Goal: Transaction & Acquisition: Purchase product/service

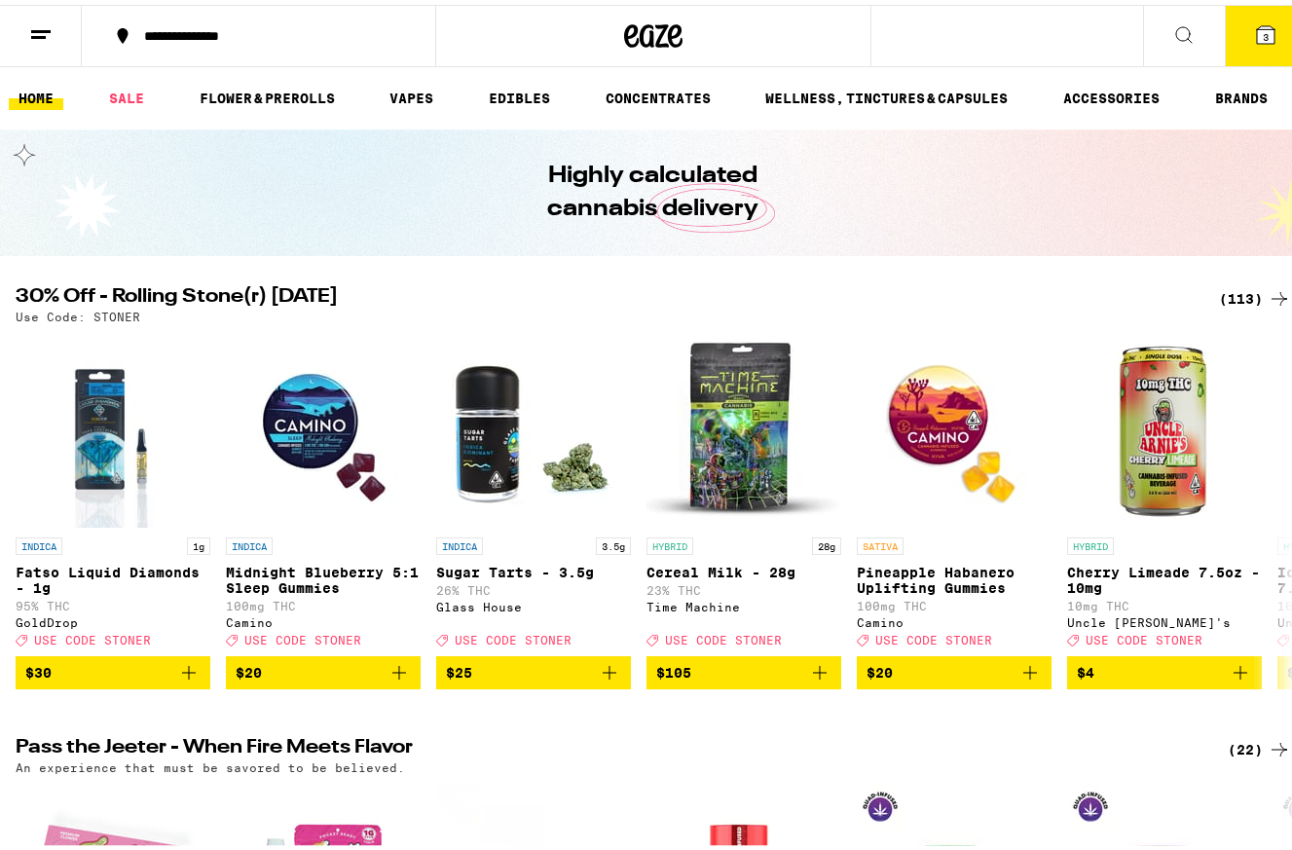
click at [1257, 26] on icon at bounding box center [1266, 30] width 18 height 18
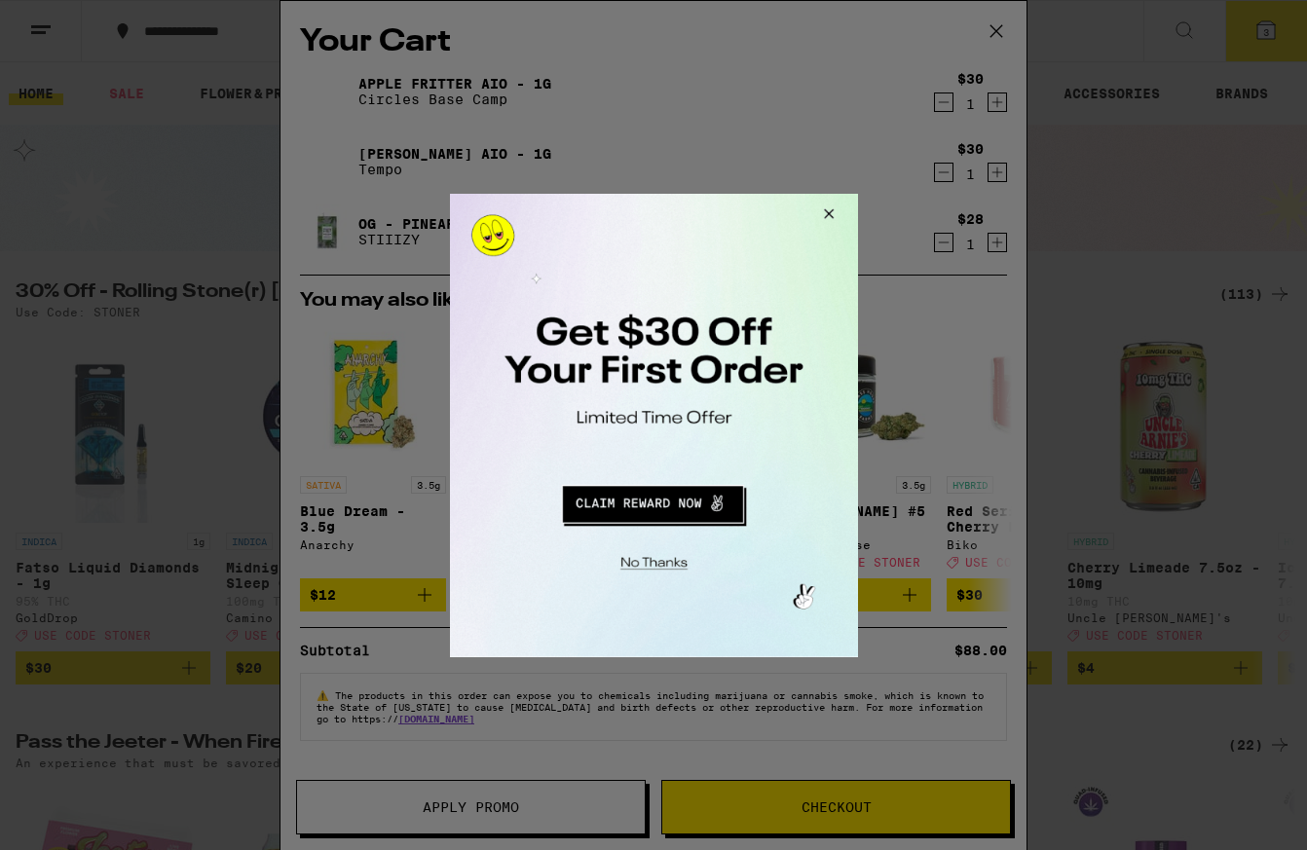
click at [658, 559] on button "Close Modal" at bounding box center [650, 559] width 396 height 30
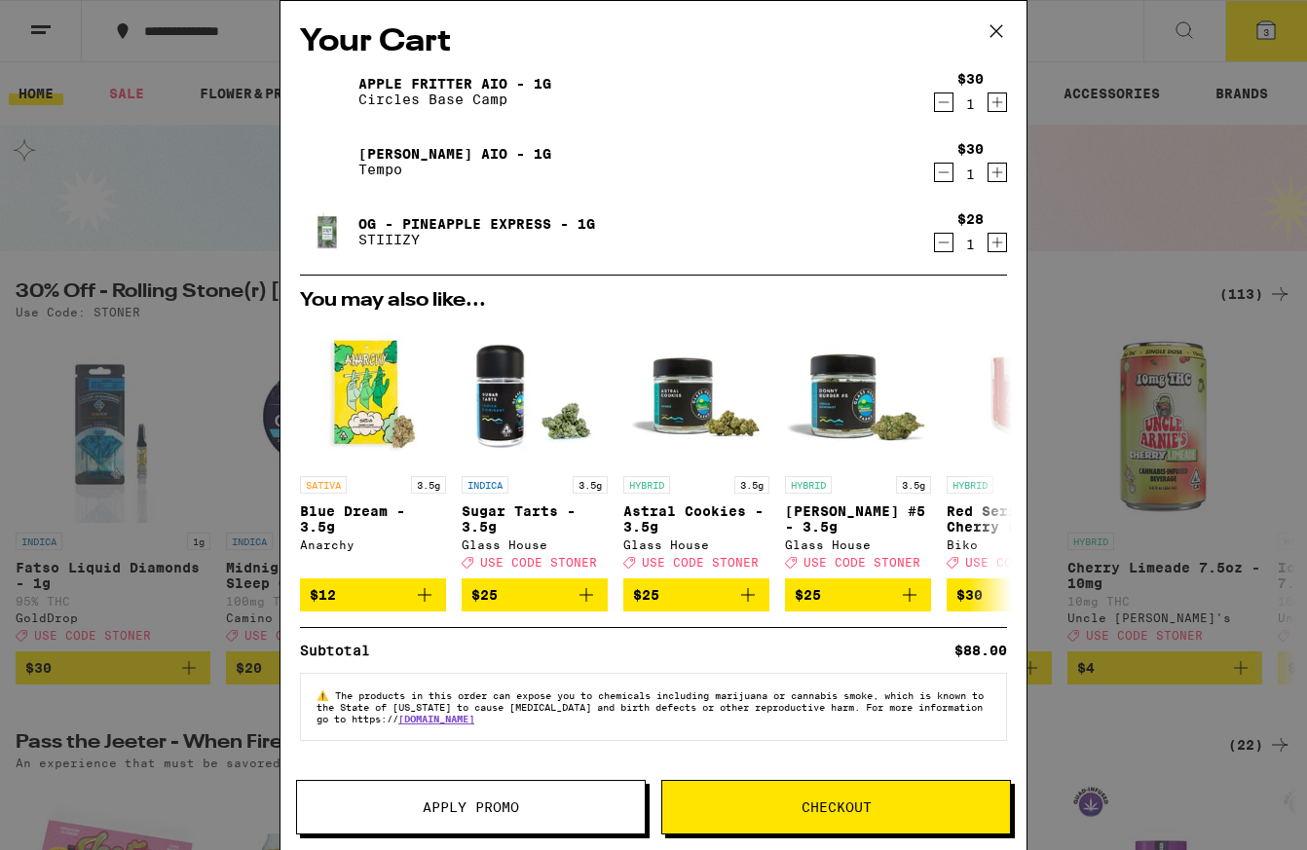
click at [847, 801] on span "Checkout" at bounding box center [836, 807] width 70 height 14
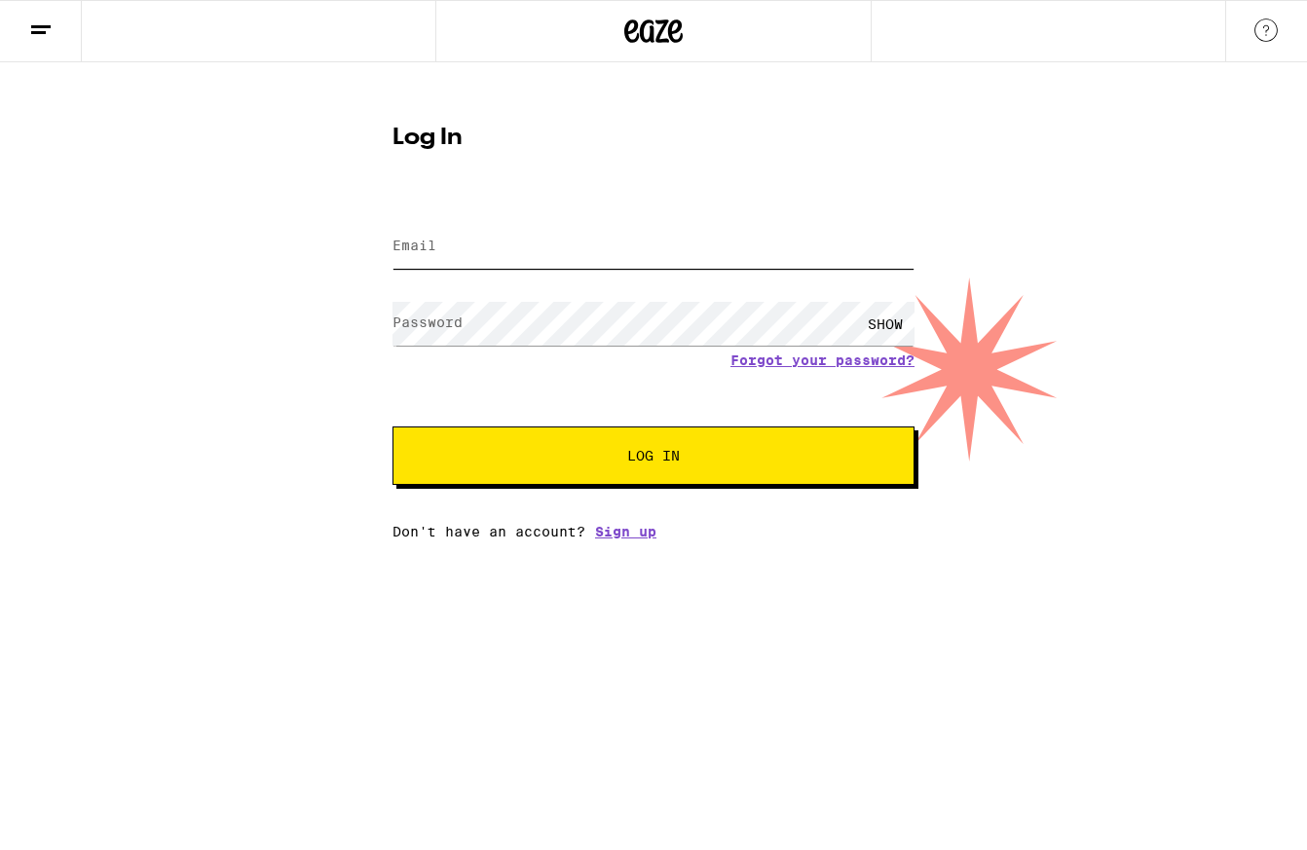
click at [588, 253] on input "Email" at bounding box center [653, 247] width 522 height 44
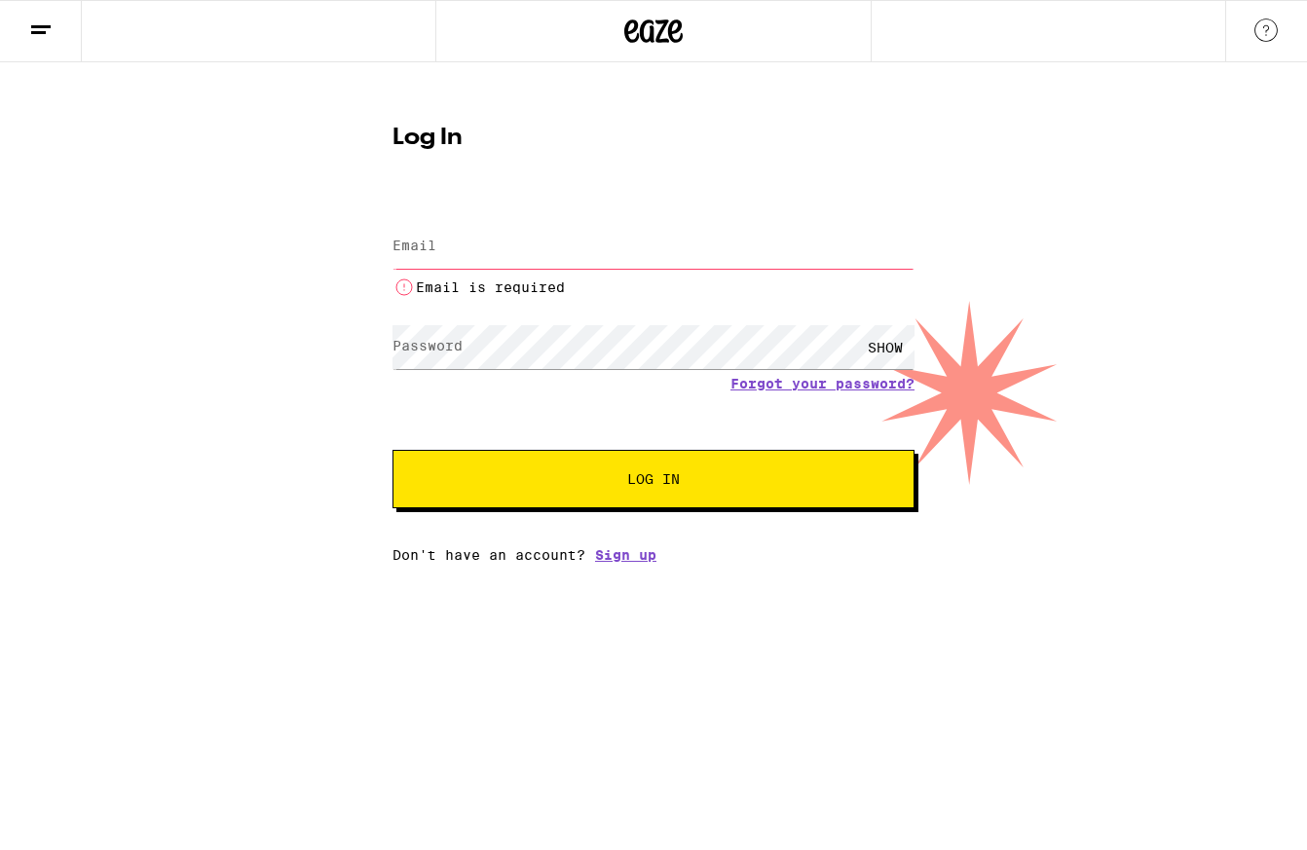
click at [471, 264] on input "Email" at bounding box center [653, 247] width 522 height 44
type input "[EMAIL_ADDRESS][DOMAIN_NAME]"
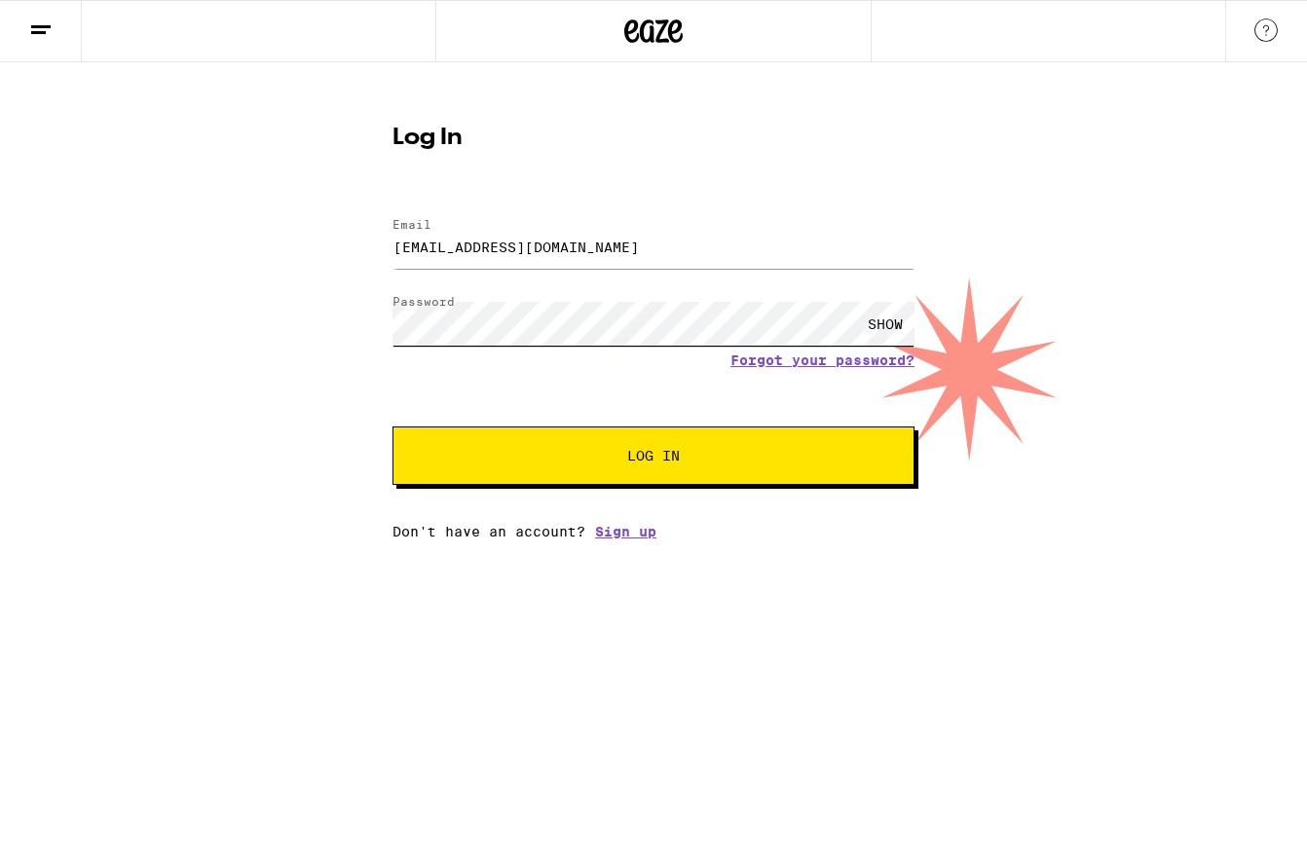
click at [392, 426] on button "Log In" at bounding box center [653, 455] width 522 height 58
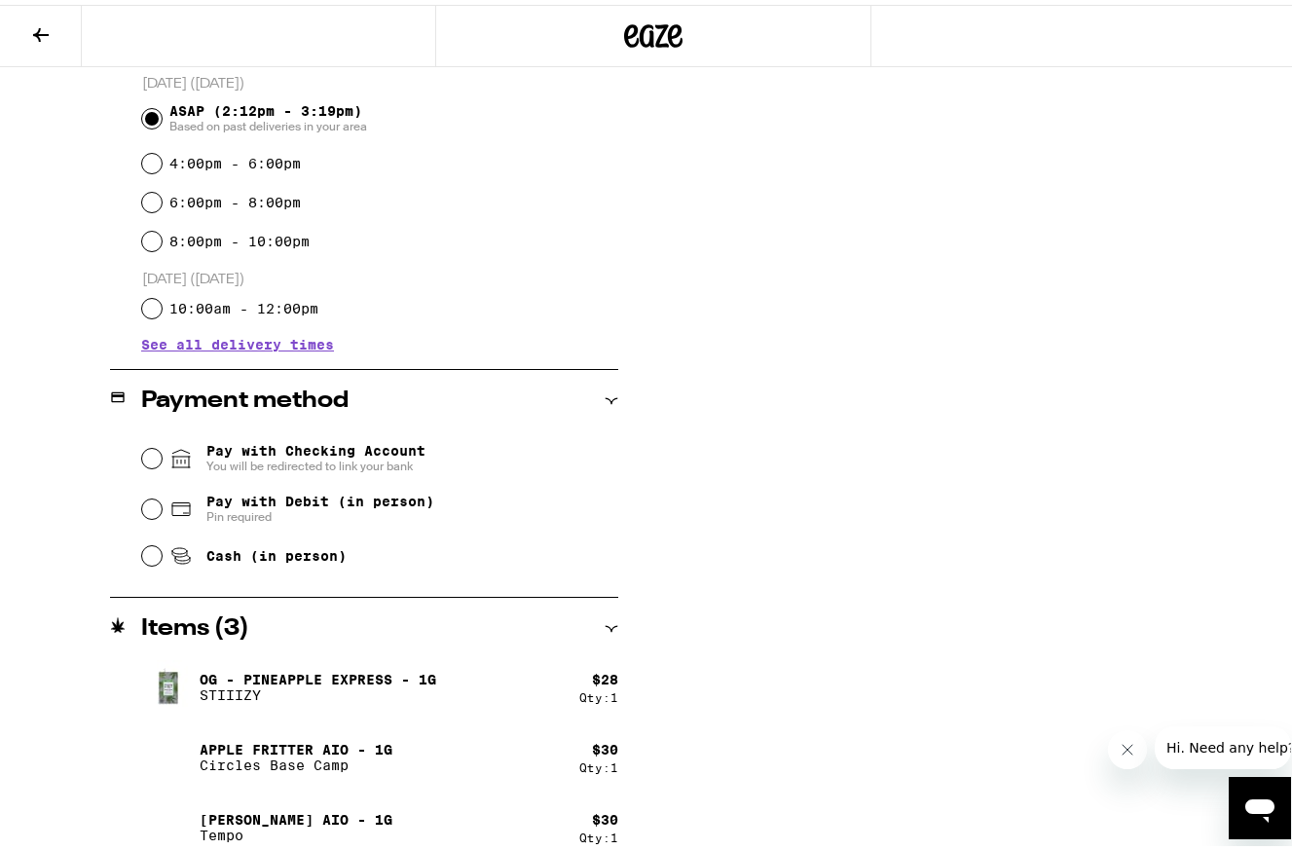
scroll to position [552, 0]
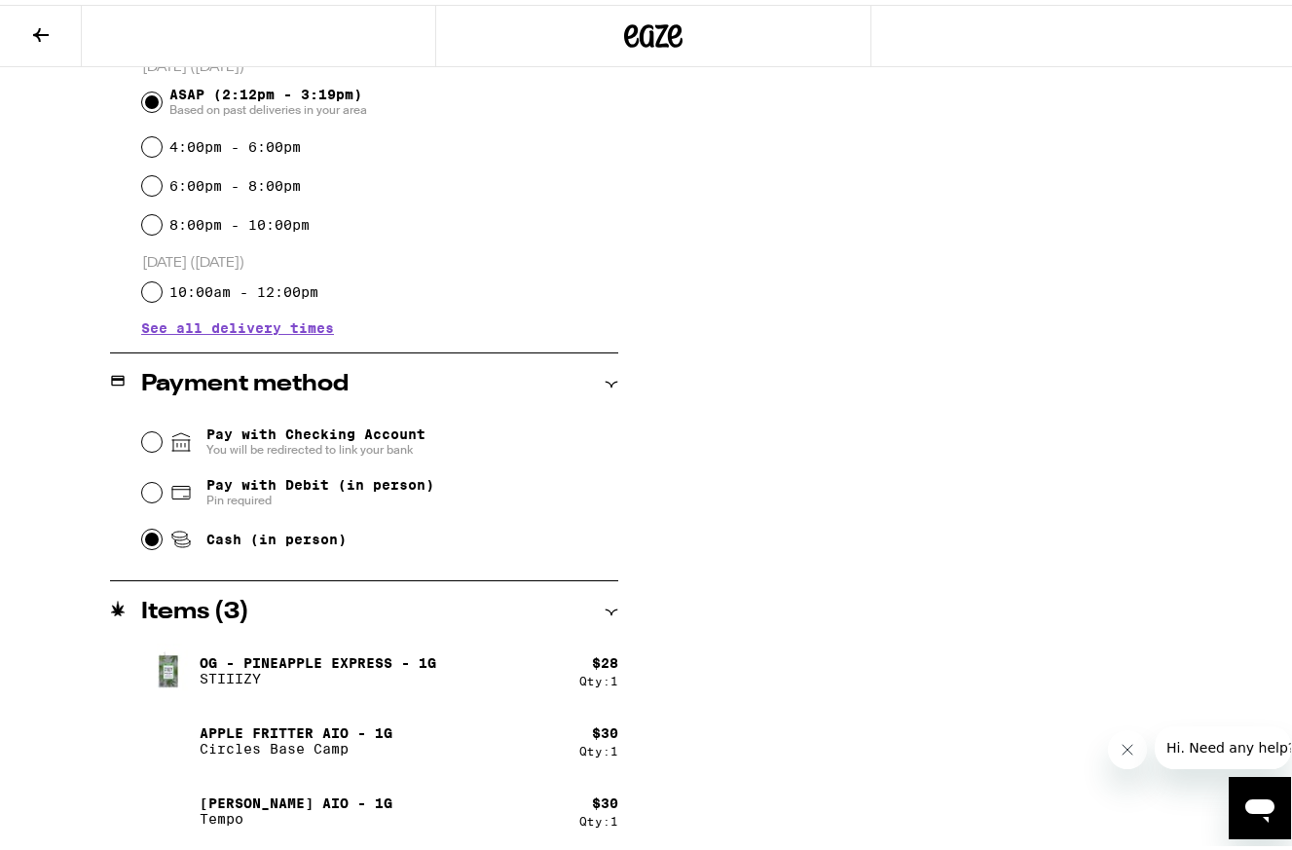
click at [145, 540] on input "Cash (in person)" at bounding box center [151, 534] width 19 height 19
radio input "true"
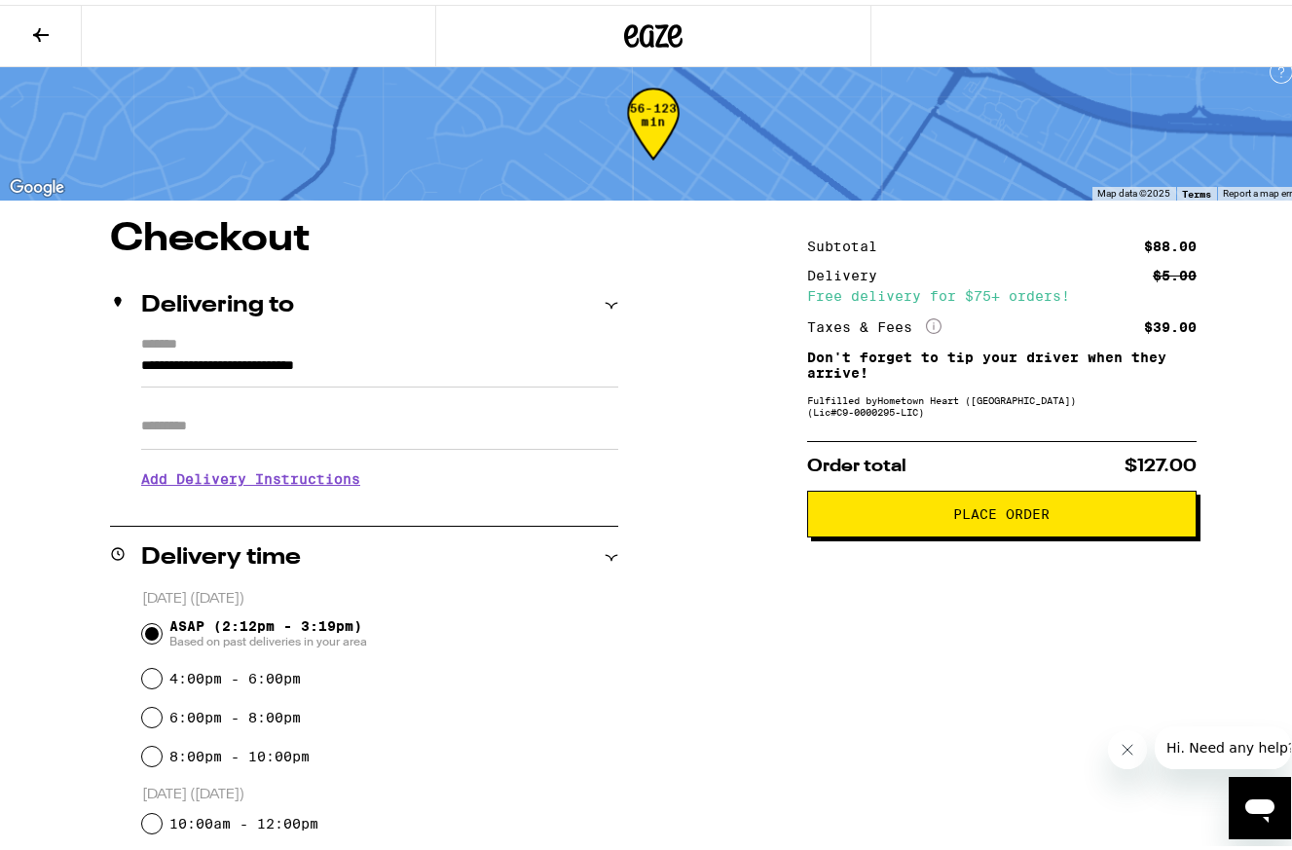
scroll to position [0, 0]
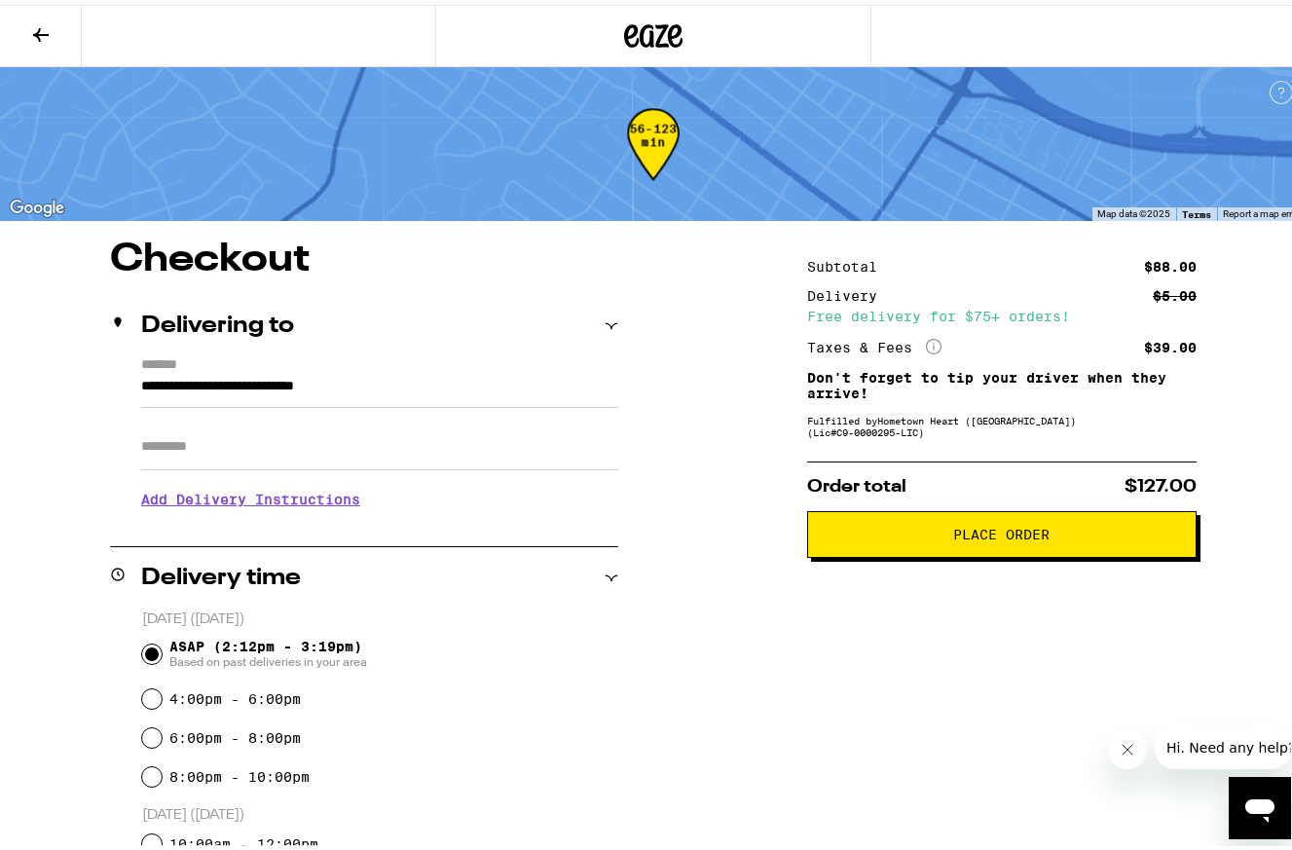
click at [1006, 537] on span "Place Order" at bounding box center [1002, 530] width 96 height 14
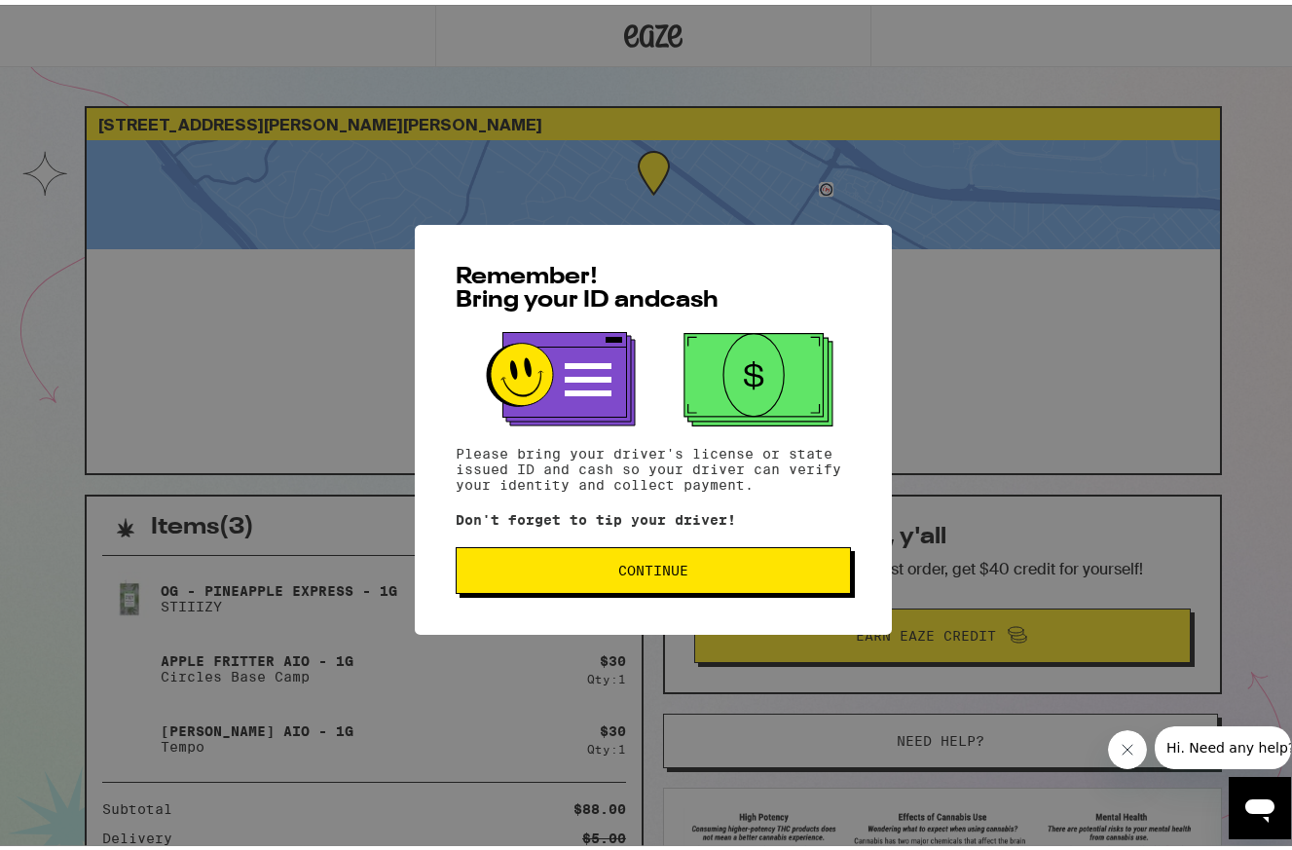
click at [678, 573] on span "Continue" at bounding box center [653, 566] width 70 height 14
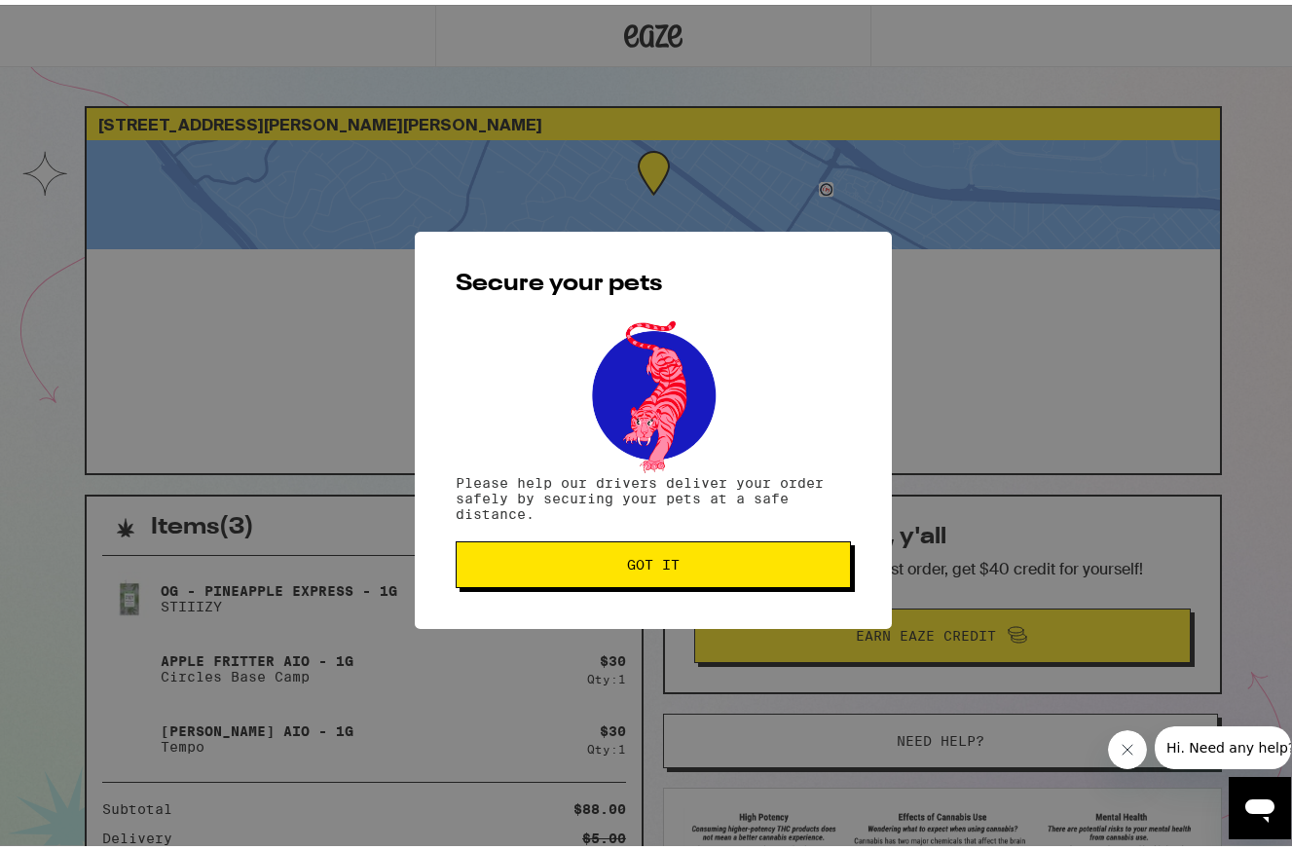
click at [670, 562] on span "Got it" at bounding box center [653, 560] width 53 height 14
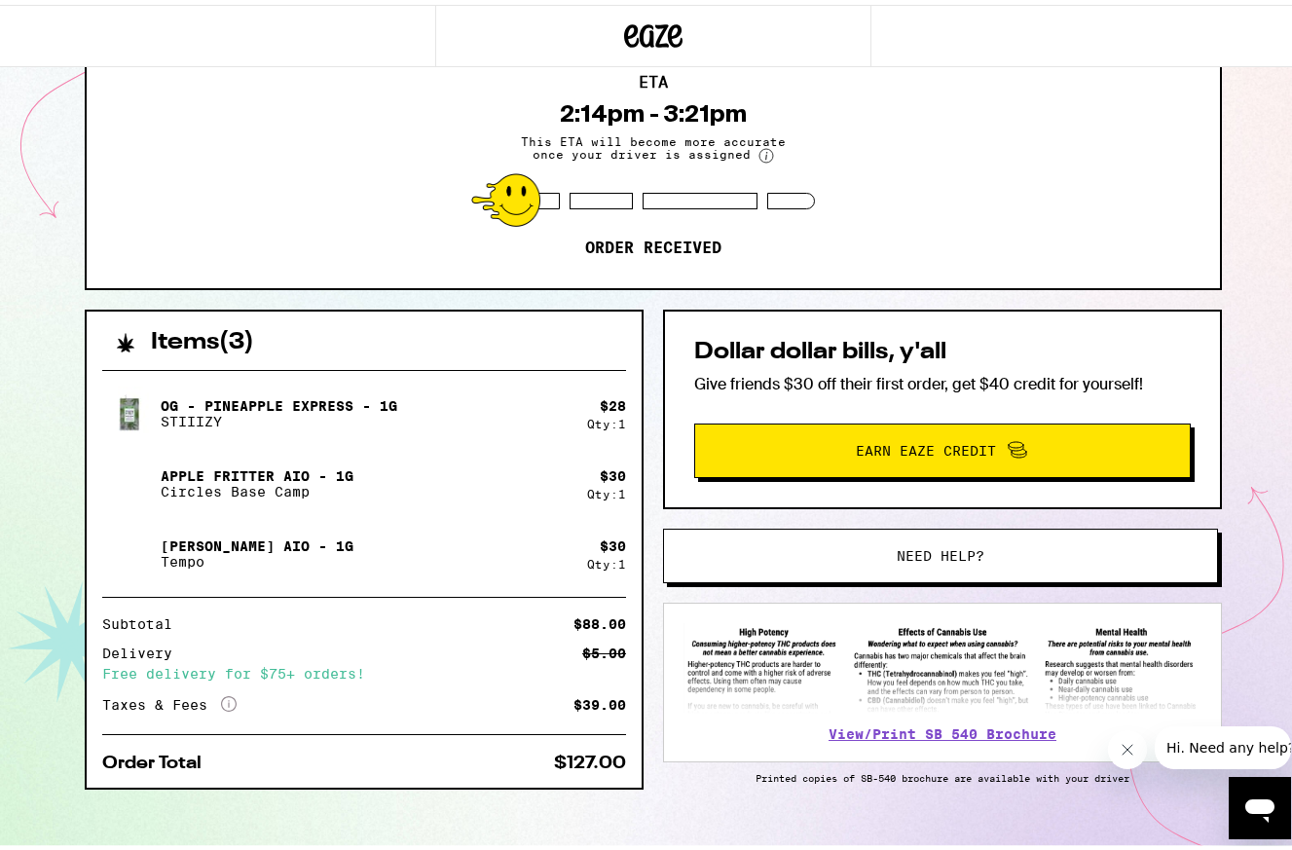
scroll to position [215, 0]
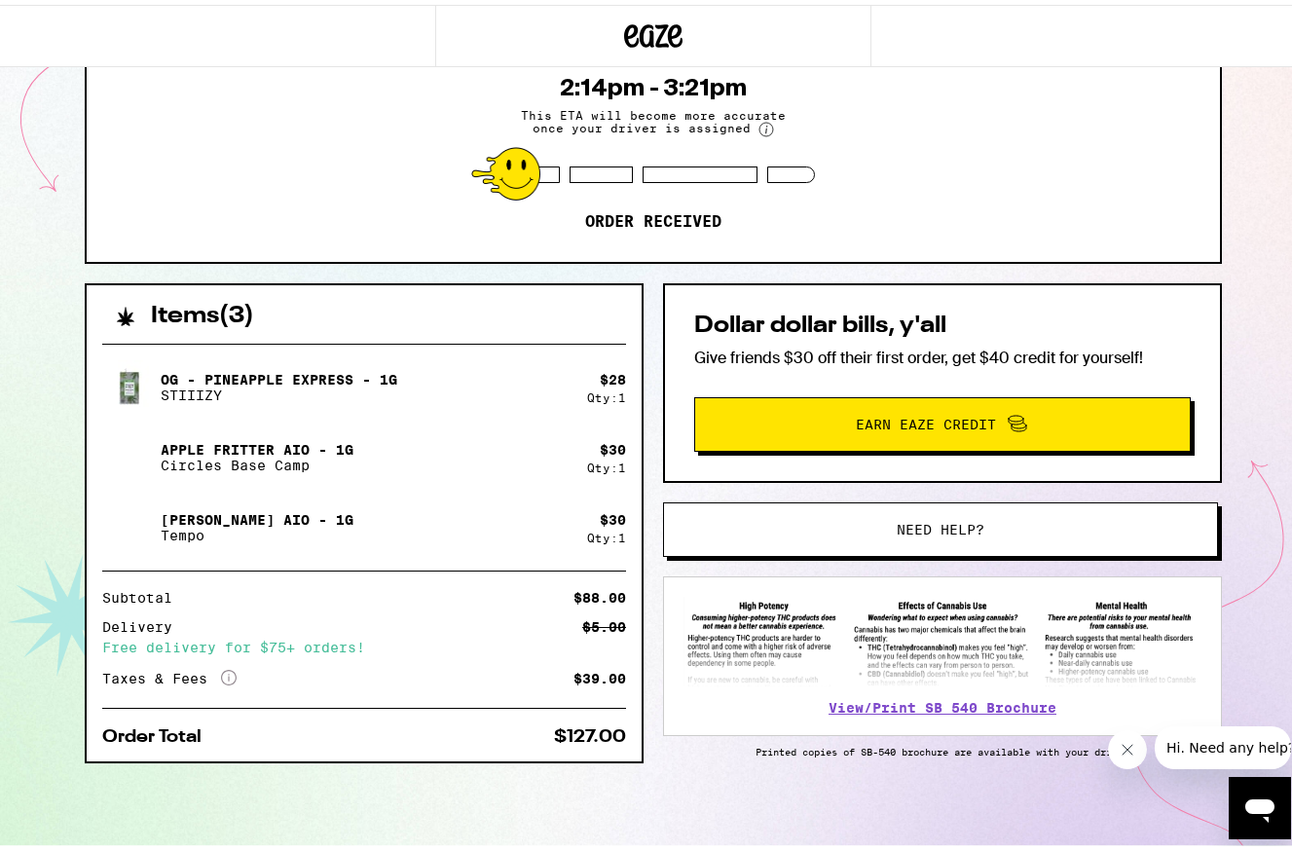
click at [221, 673] on icon "More Info" at bounding box center [229, 673] width 16 height 16
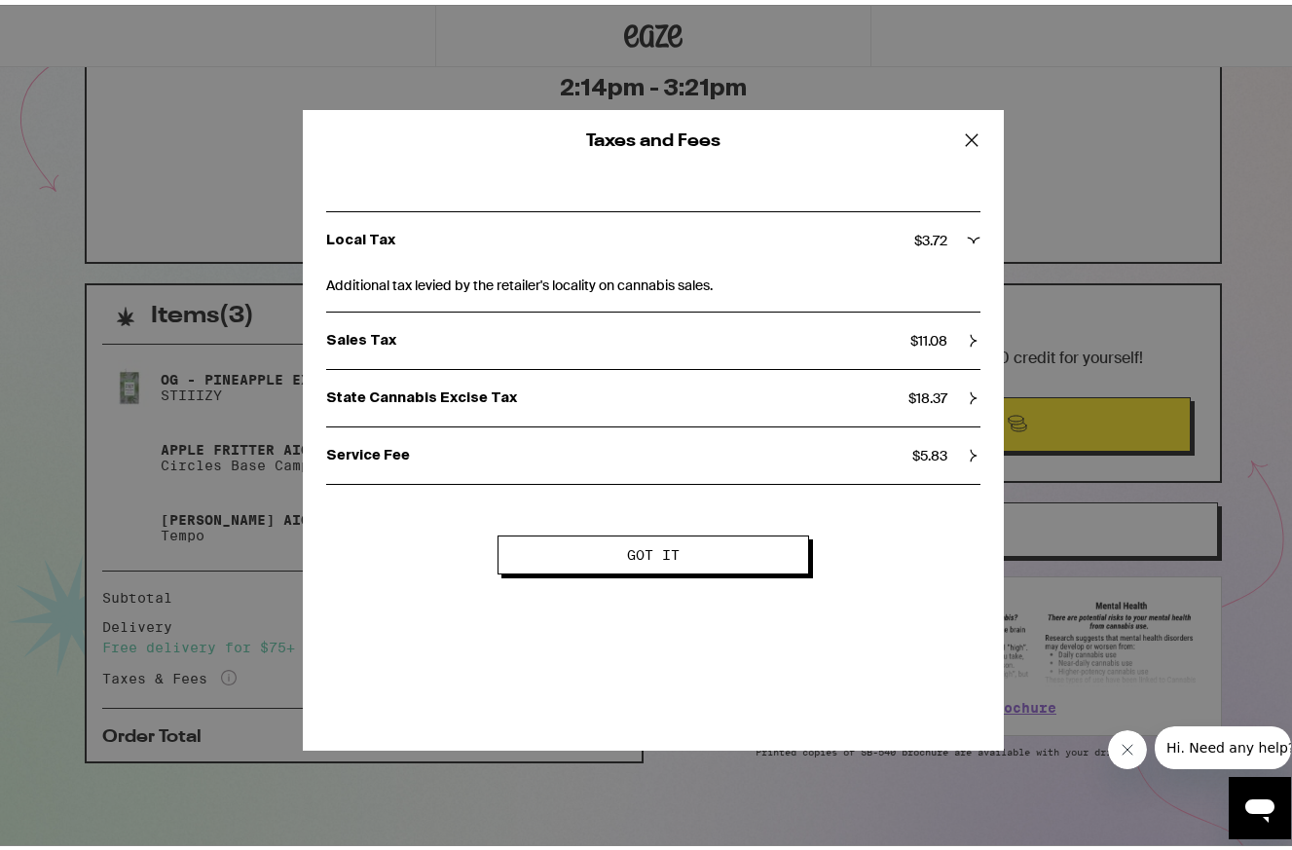
click at [662, 544] on span "Got it" at bounding box center [653, 550] width 53 height 14
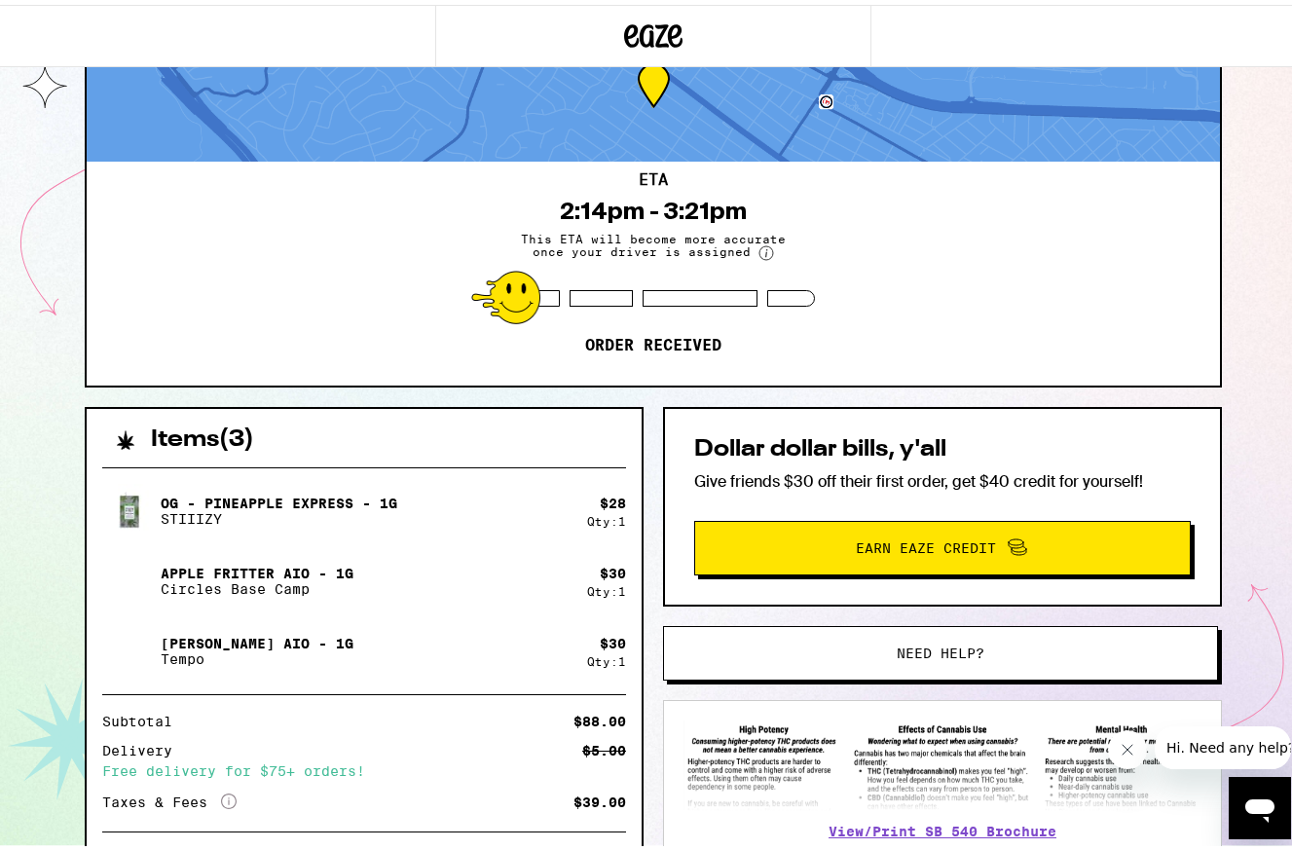
scroll to position [0, 0]
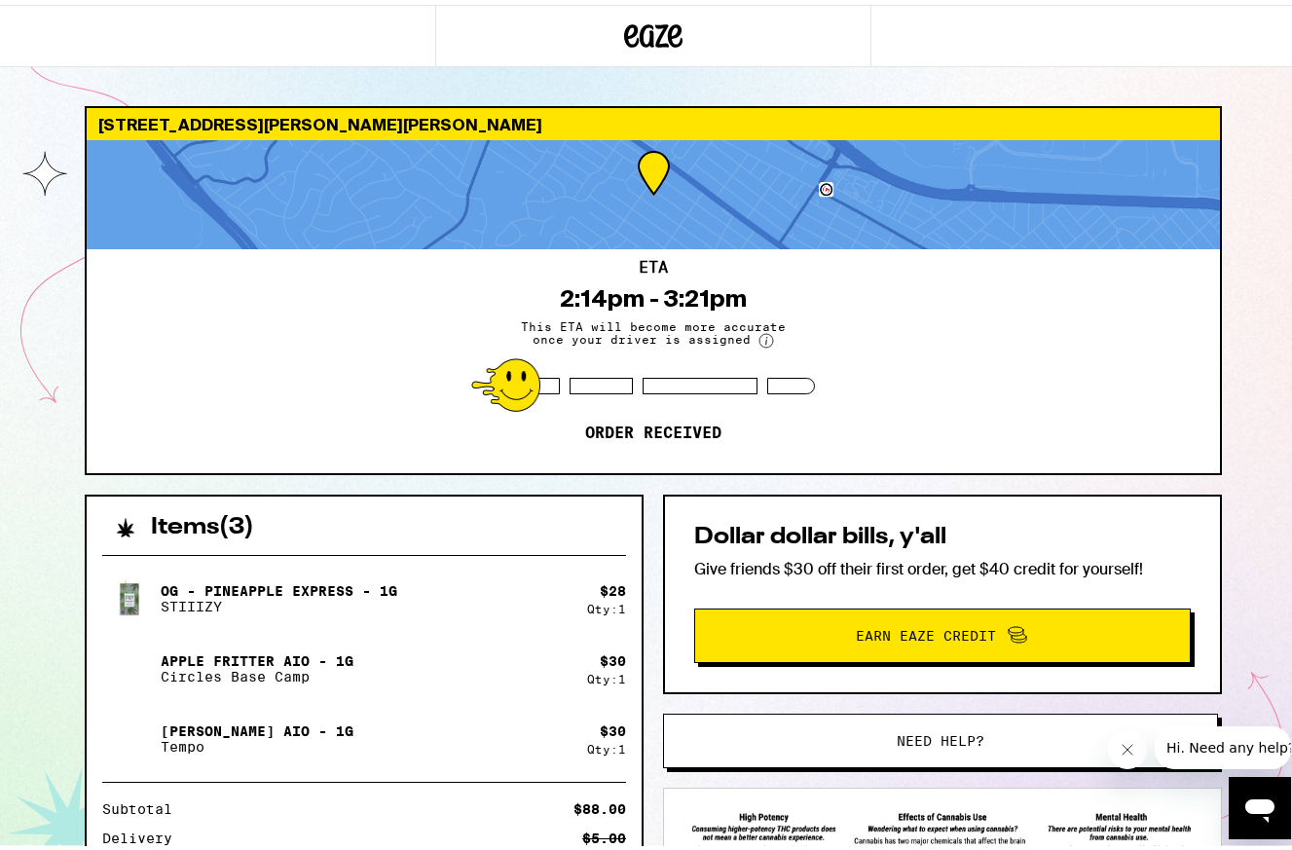
click at [646, 36] on icon at bounding box center [654, 30] width 29 height 23
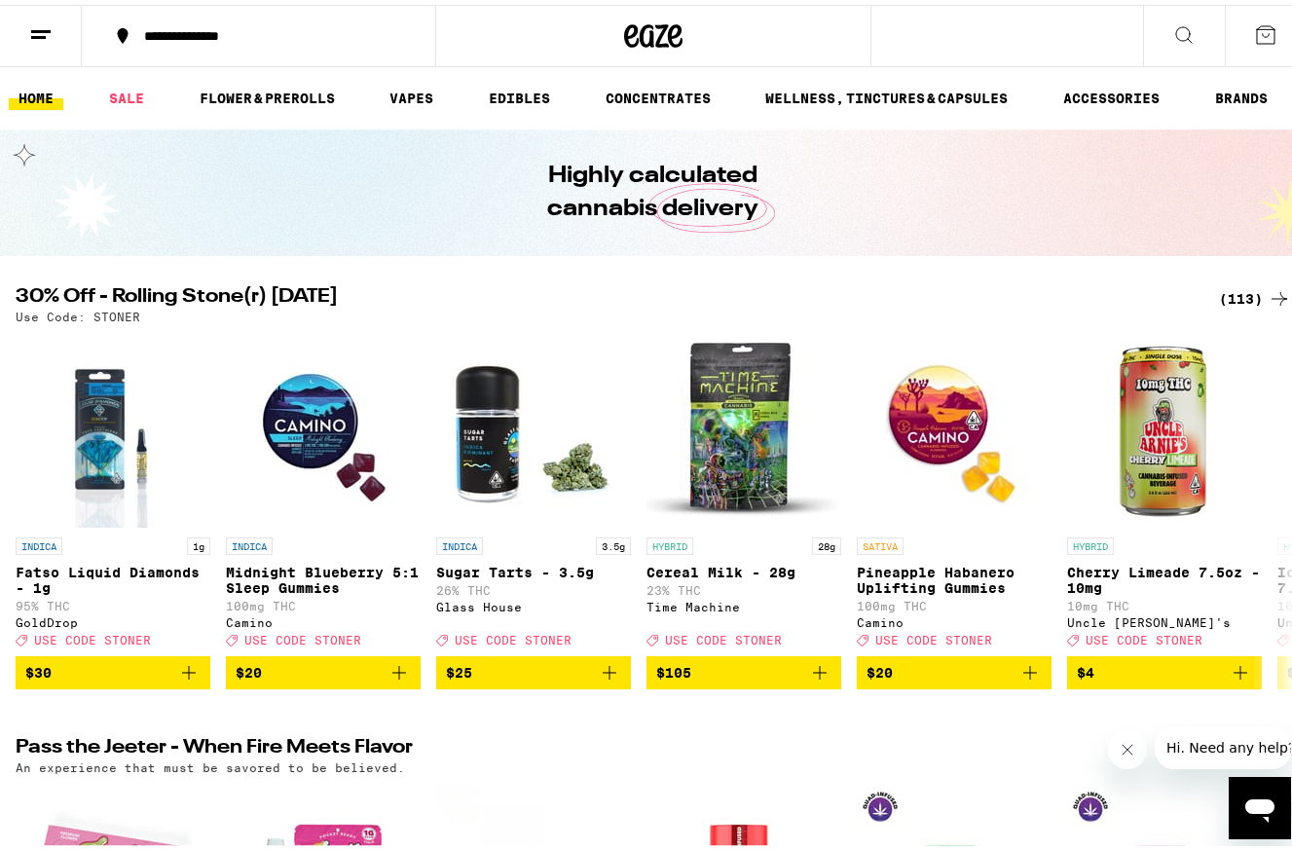
click at [1255, 29] on icon at bounding box center [1265, 30] width 23 height 23
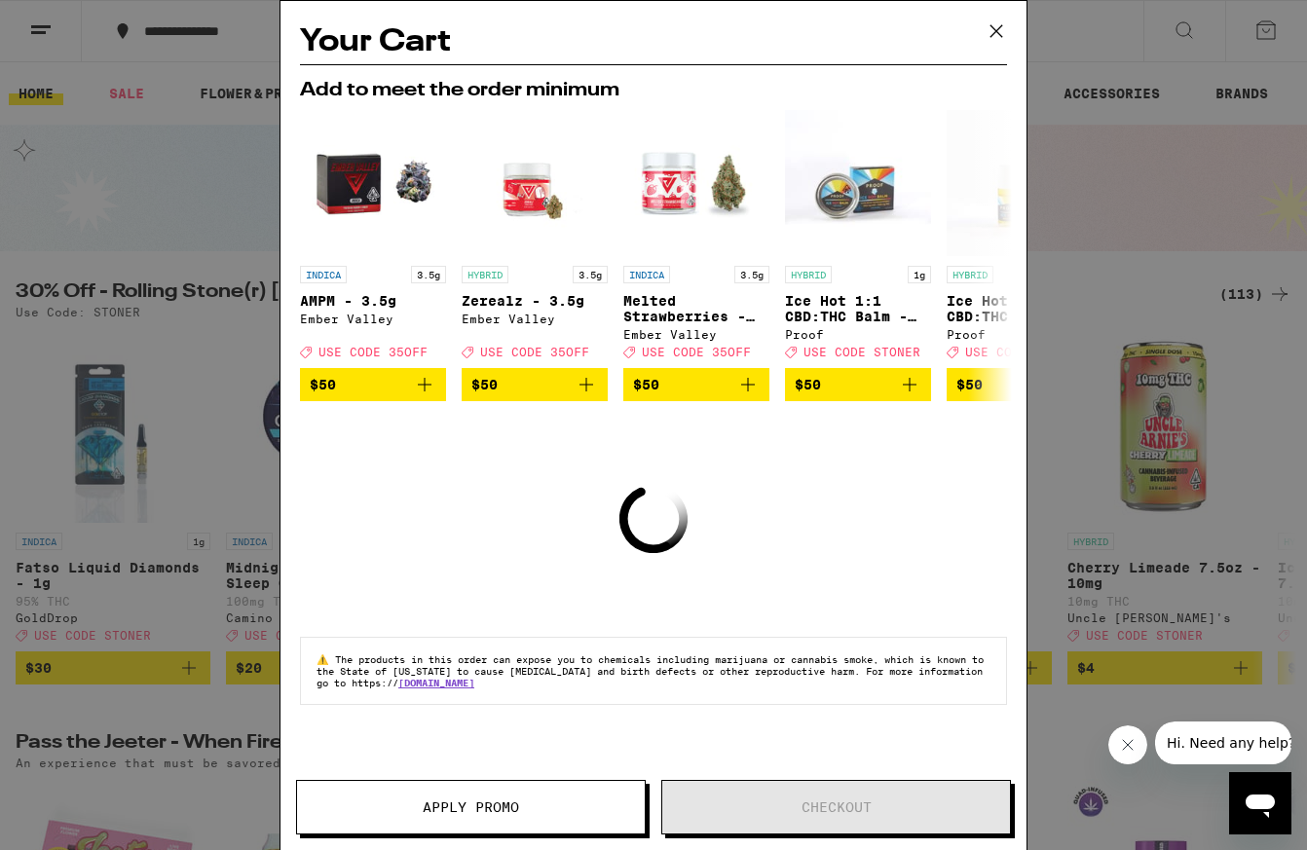
click at [993, 32] on icon at bounding box center [995, 31] width 29 height 29
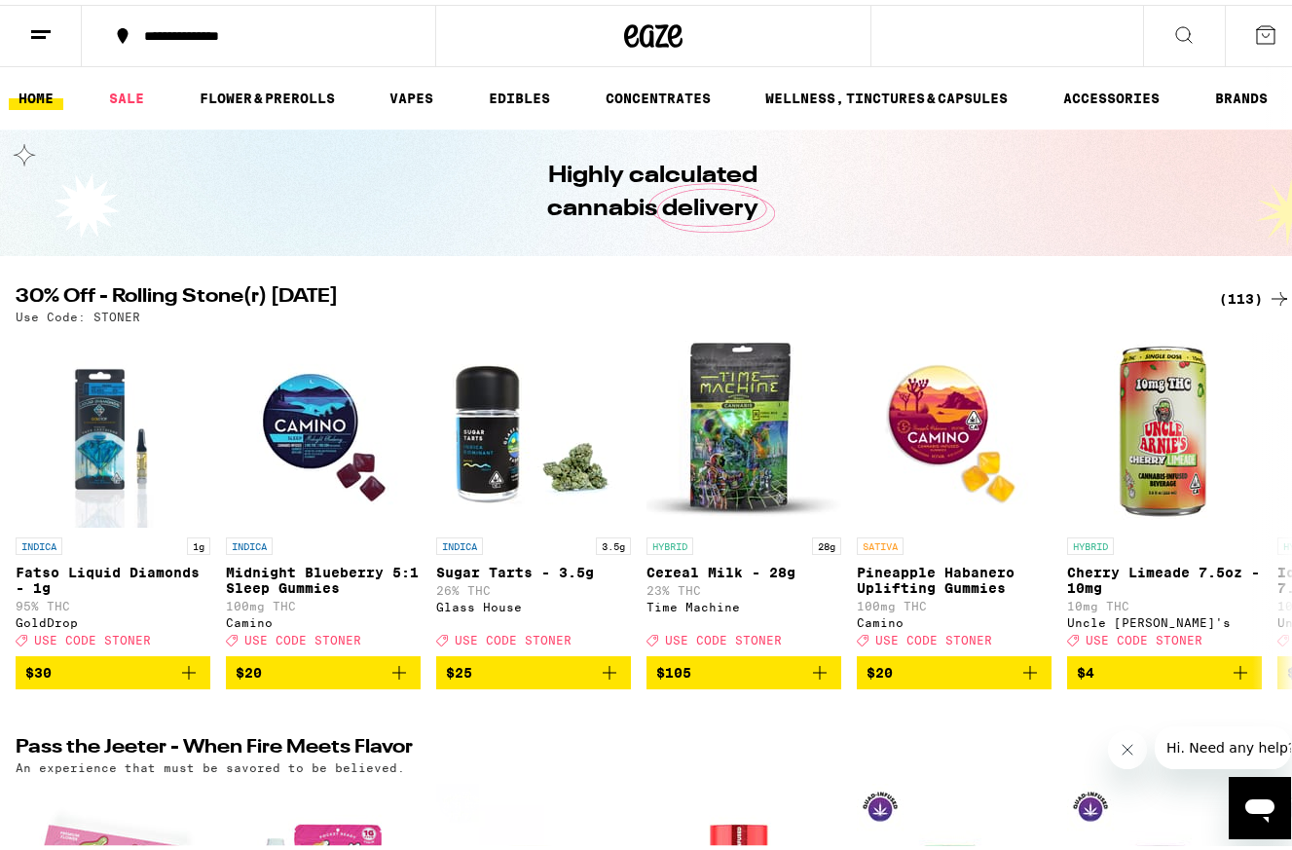
click at [45, 32] on line at bounding box center [38, 32] width 15 height 0
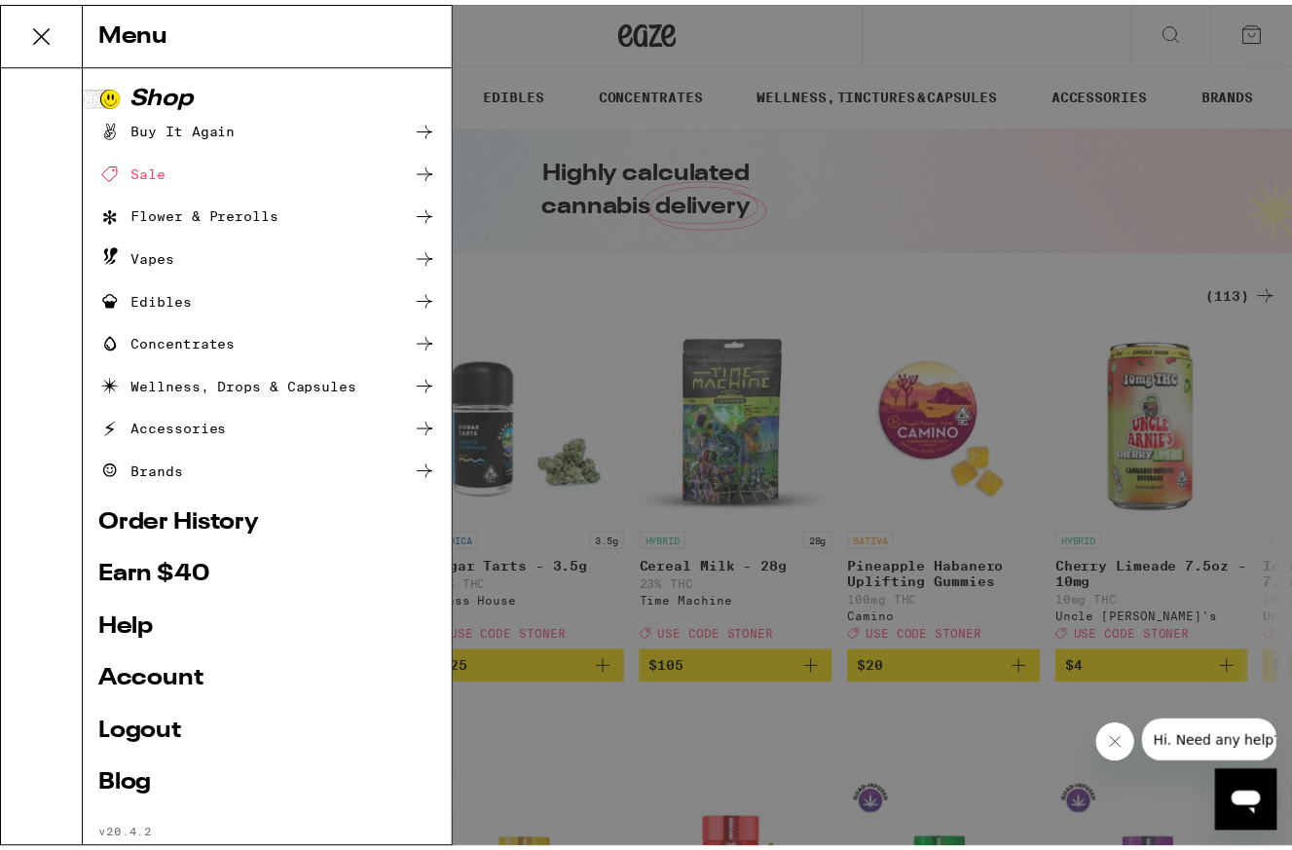
scroll to position [45, 0]
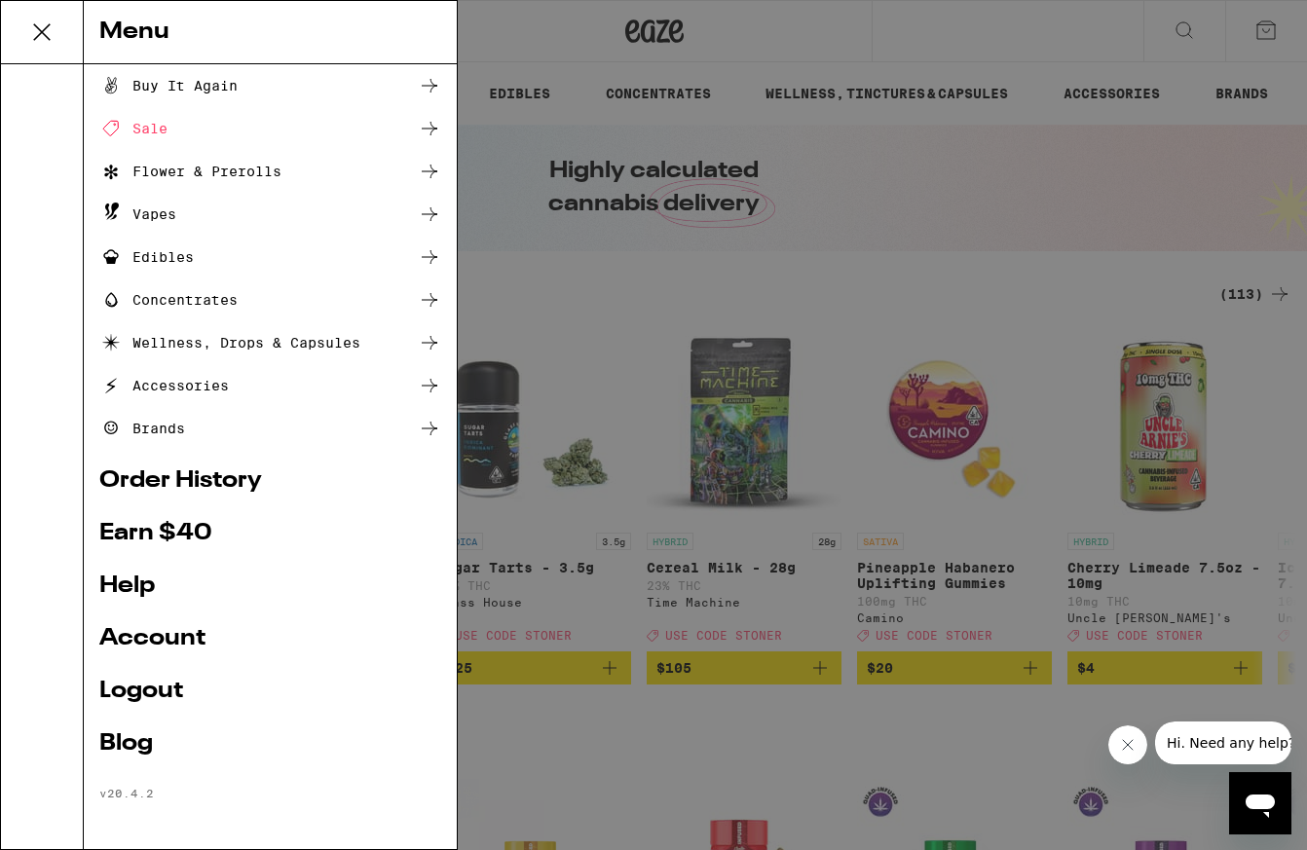
click at [167, 635] on link "Account" at bounding box center [270, 638] width 342 height 23
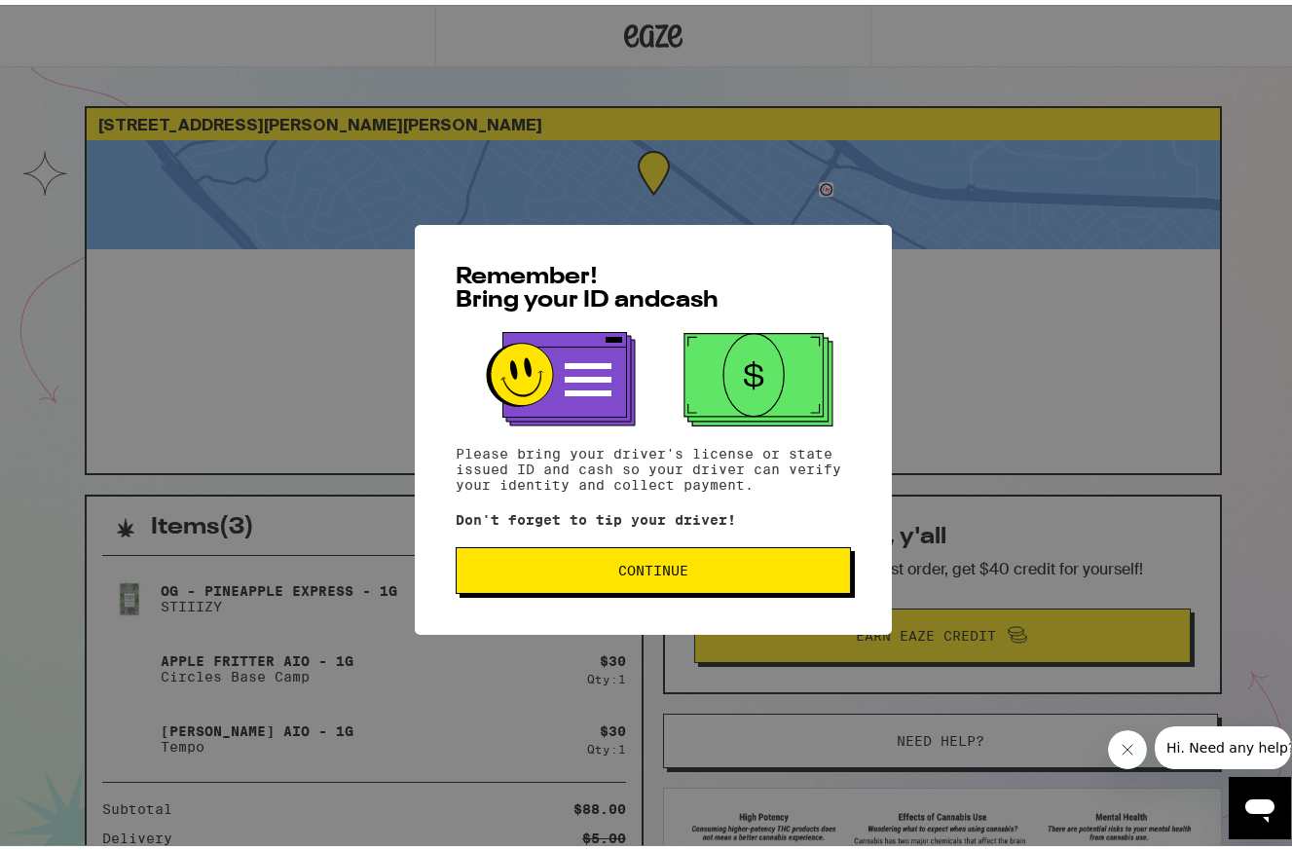
click at [637, 571] on span "Continue" at bounding box center [653, 566] width 70 height 14
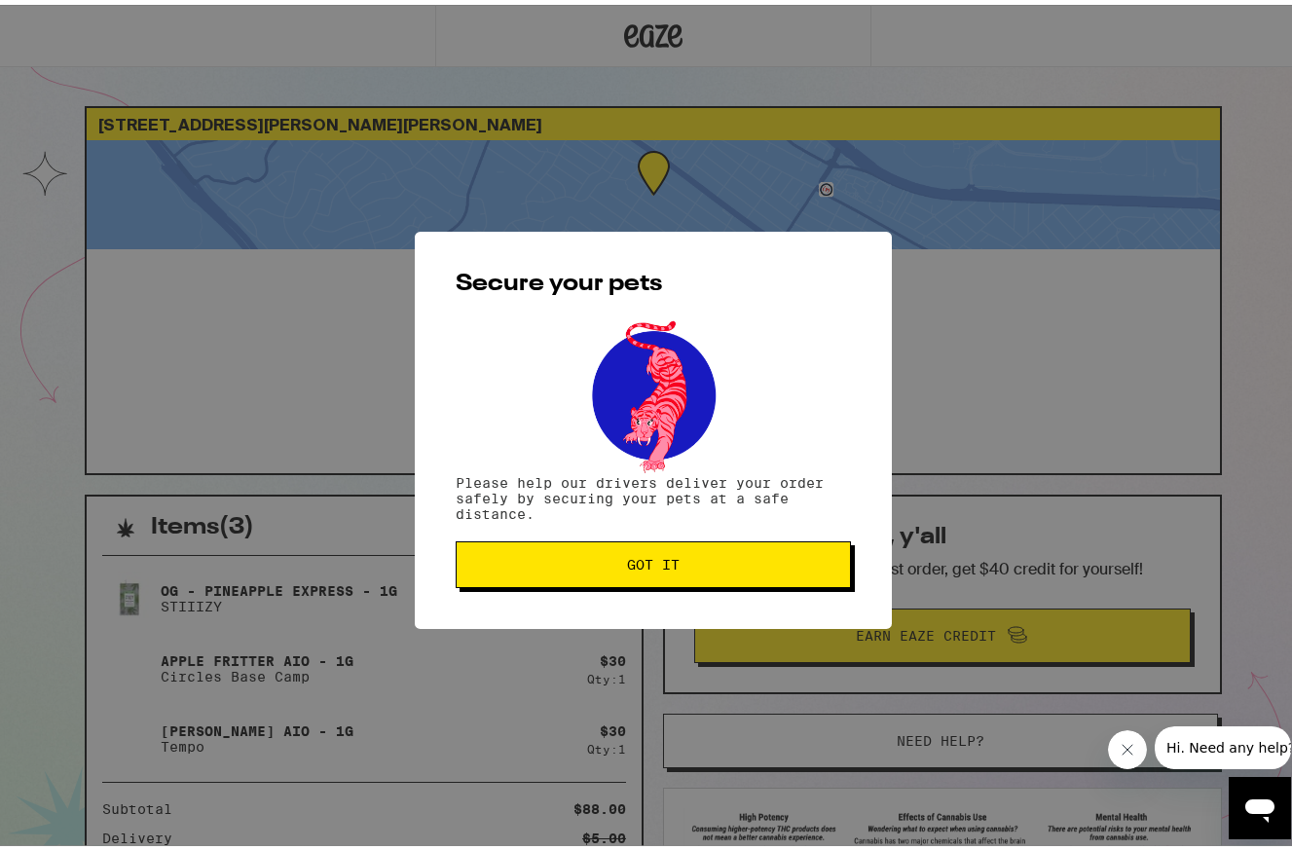
click at [637, 567] on span "Got it" at bounding box center [653, 560] width 53 height 14
